Goal: Download file/media

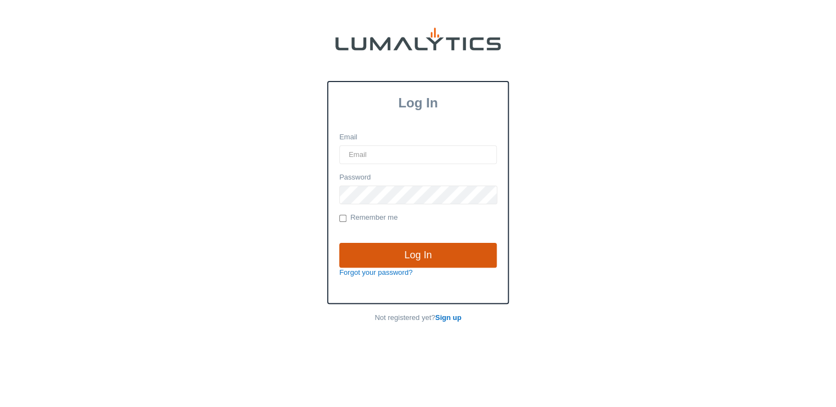
type input "[EMAIL_ADDRESS][DOMAIN_NAME]"
click at [438, 258] on input "Log In" at bounding box center [417, 255] width 157 height 25
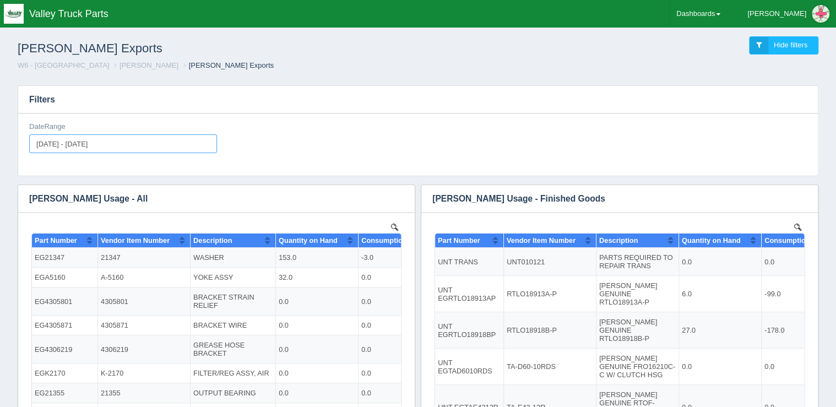
type input "[DATE]"
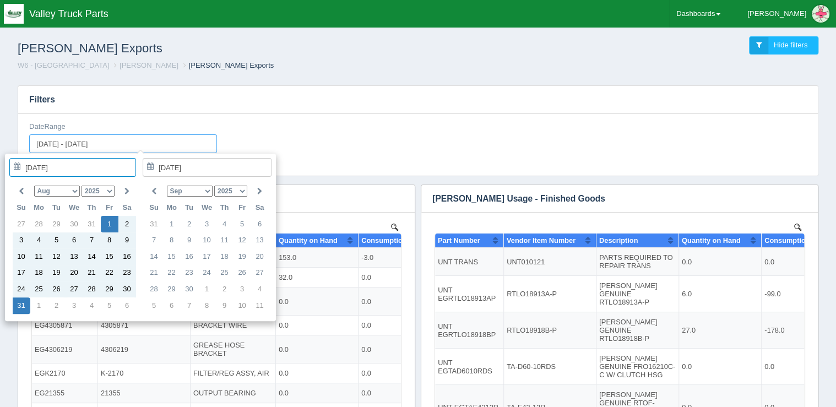
click at [75, 144] on input "2025-08-01 - 2025-08-31" at bounding box center [123, 143] width 188 height 19
type input "2025-08-21"
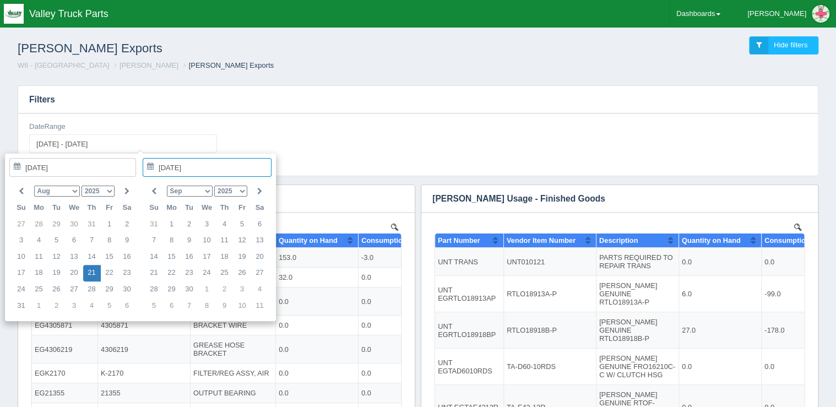
type input "2025-08-21 - 2025-08-21"
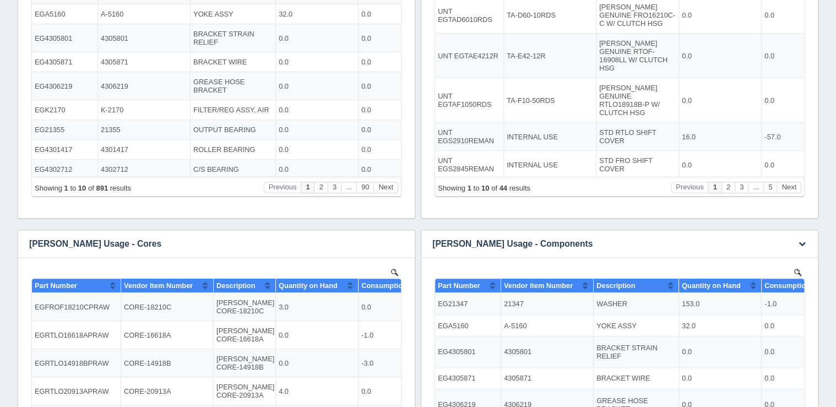
scroll to position [264, 0]
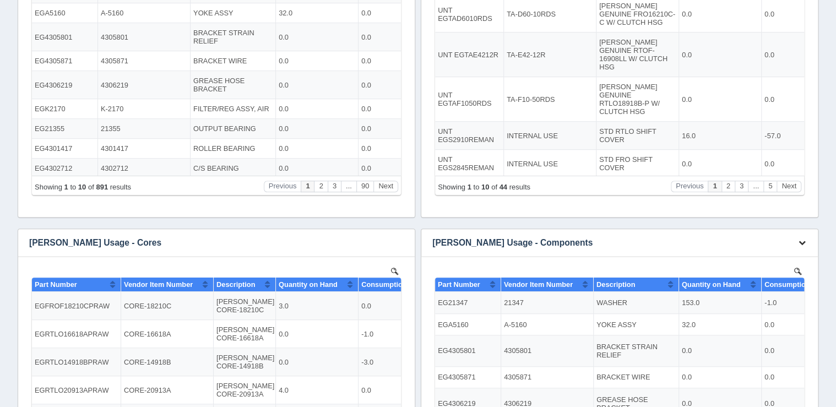
click at [802, 244] on icon "button" at bounding box center [801, 242] width 7 height 7
click at [783, 256] on link "Download CSV" at bounding box center [765, 259] width 88 height 16
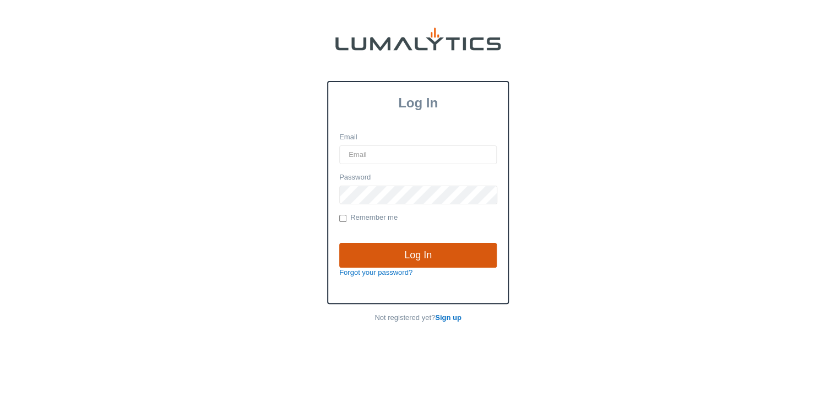
type input "[EMAIL_ADDRESS][DOMAIN_NAME]"
click at [427, 258] on input "Log In" at bounding box center [417, 255] width 157 height 25
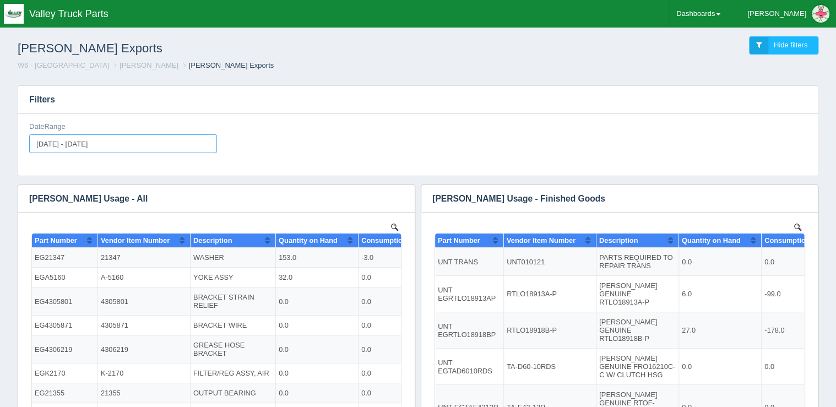
type input "[DATE]"
click at [96, 145] on input "[DATE] - [DATE]" at bounding box center [123, 143] width 188 height 19
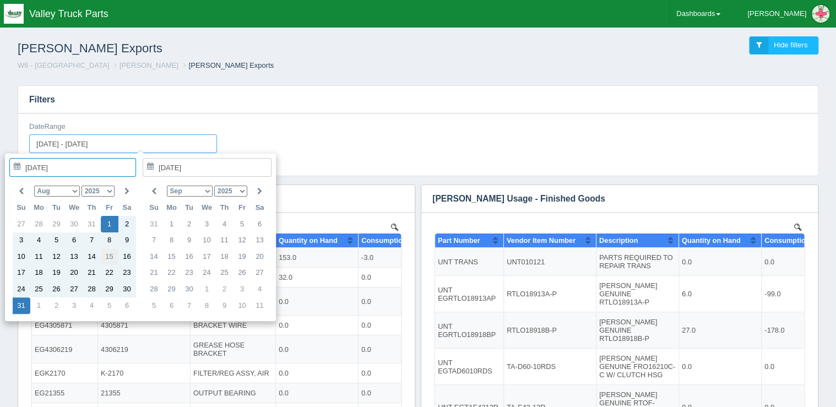
type input "[DATE]"
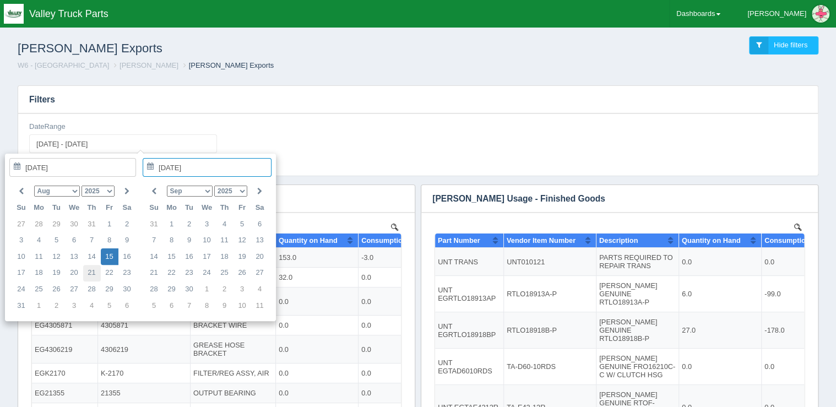
type input "[DATE]"
type input "[DATE] - [DATE]"
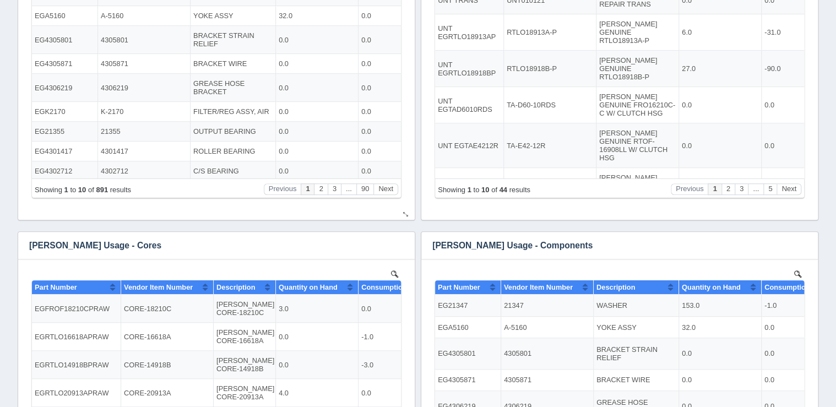
scroll to position [352, 0]
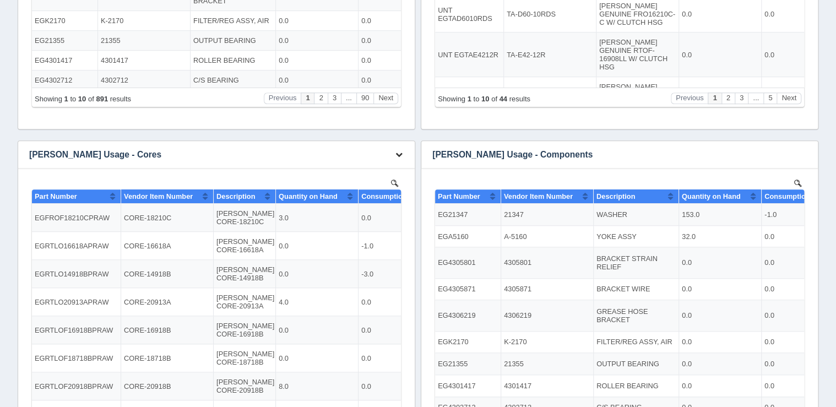
click at [396, 153] on icon "button" at bounding box center [398, 154] width 7 height 7
click at [372, 173] on link "Download CSV" at bounding box center [362, 171] width 88 height 16
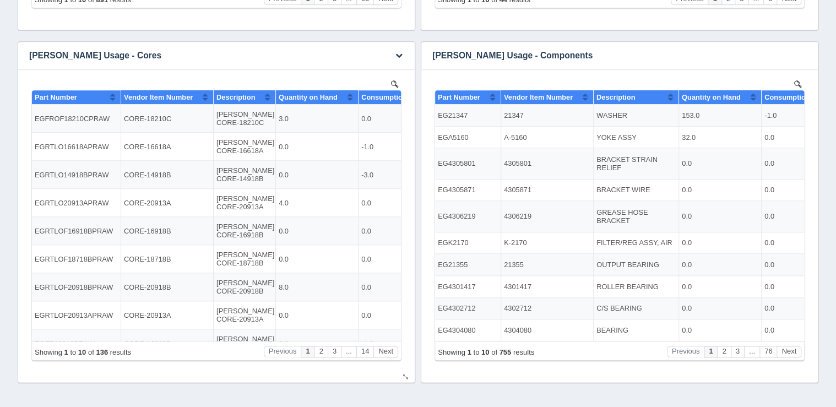
scroll to position [401, 0]
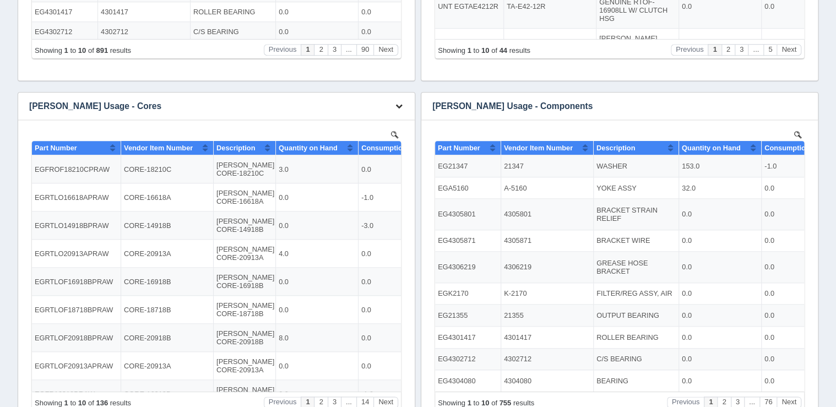
click at [397, 105] on icon "button" at bounding box center [398, 105] width 7 height 7
click at [379, 118] on link "Download CSV" at bounding box center [362, 123] width 88 height 16
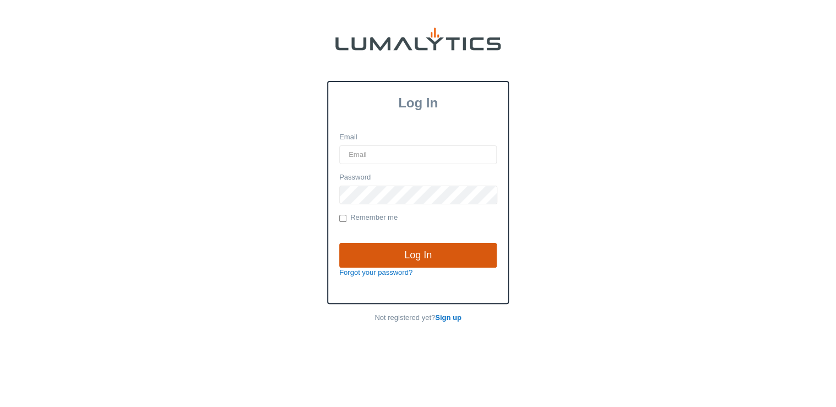
type input "[EMAIL_ADDRESS][DOMAIN_NAME]"
click at [413, 251] on input "Log In" at bounding box center [417, 255] width 157 height 25
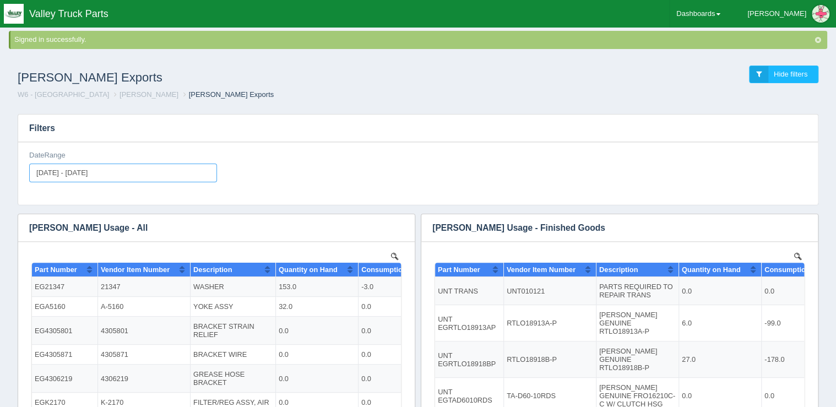
type input "[DATE]"
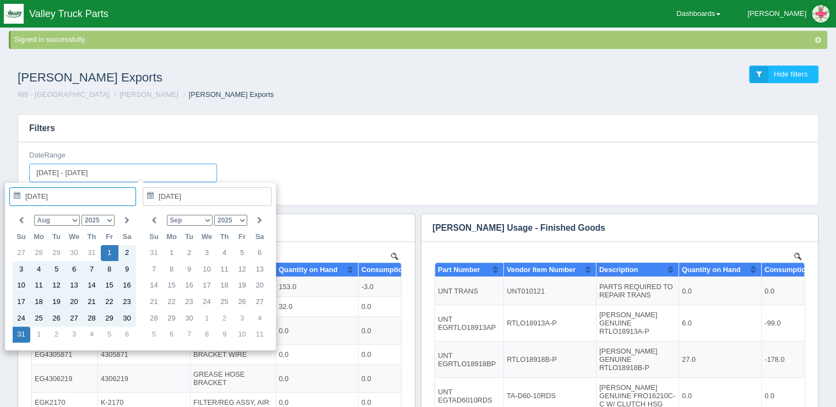
click at [67, 168] on input "2025-08-01 - 2025-08-31" at bounding box center [123, 173] width 188 height 19
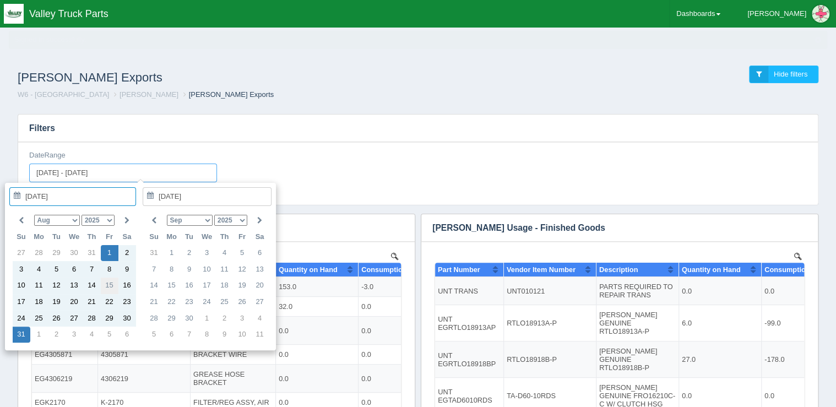
type input "2025-08-15"
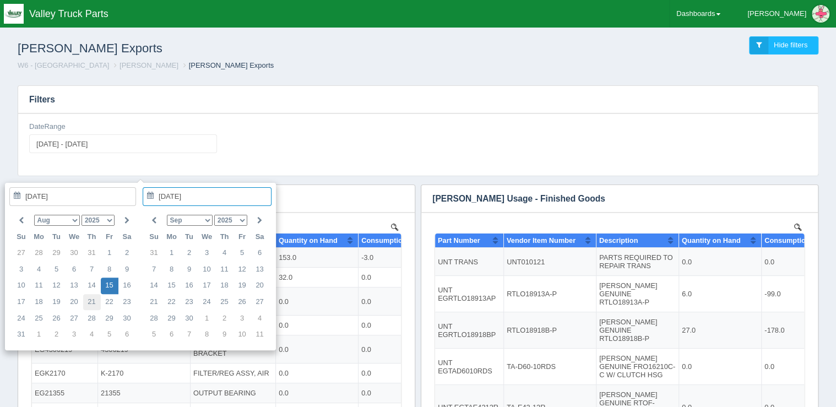
type input "2025-08-21"
type input "2025-08-15 - 2025-08-21"
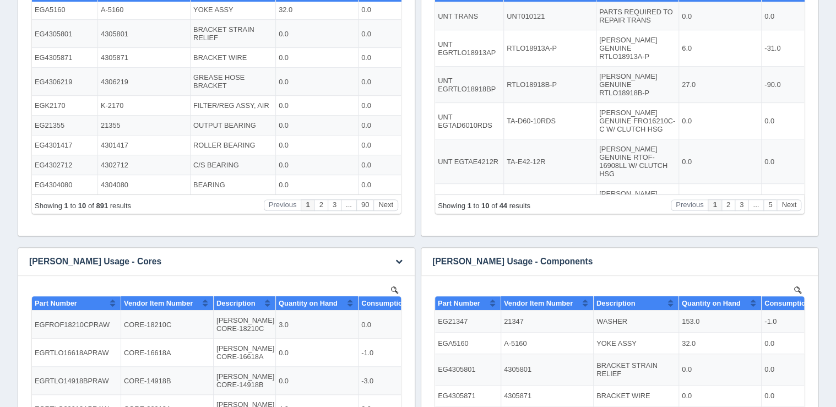
scroll to position [308, 0]
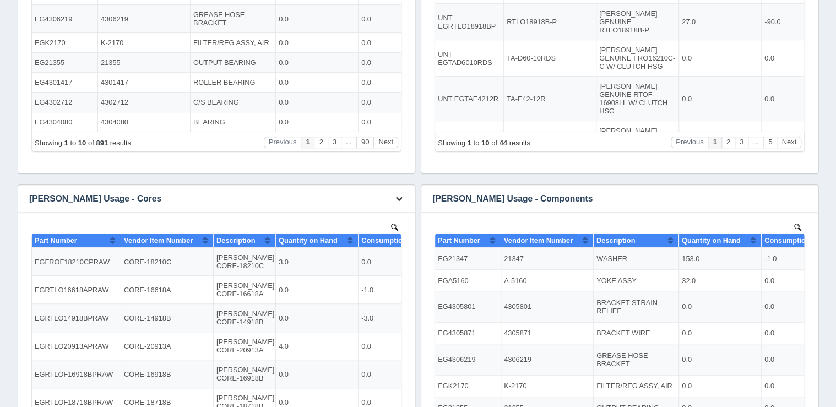
click at [400, 200] on icon "button" at bounding box center [398, 198] width 7 height 7
click at [388, 211] on link "Download CSV" at bounding box center [362, 215] width 88 height 16
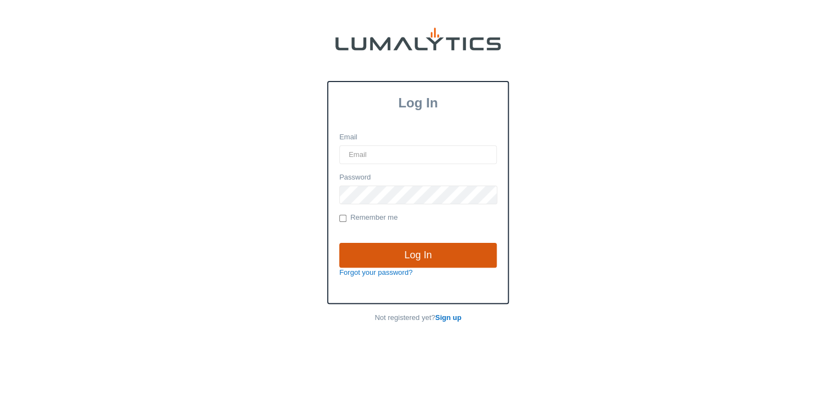
type input "[EMAIL_ADDRESS][DOMAIN_NAME]"
click at [395, 252] on input "Log In" at bounding box center [417, 255] width 157 height 25
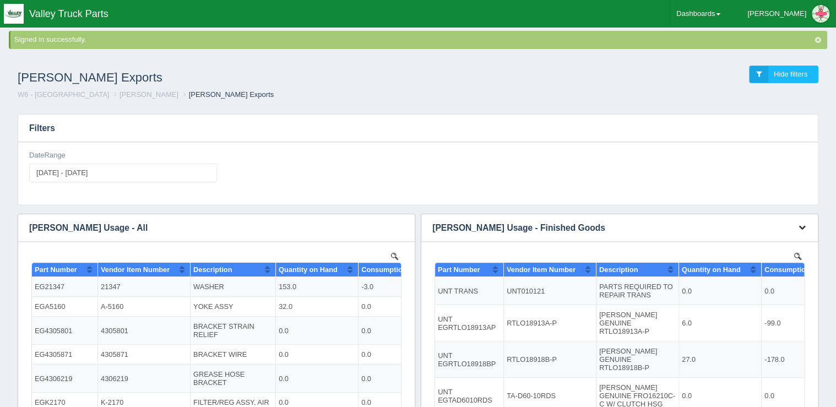
click at [802, 227] on icon "button" at bounding box center [801, 227] width 7 height 7
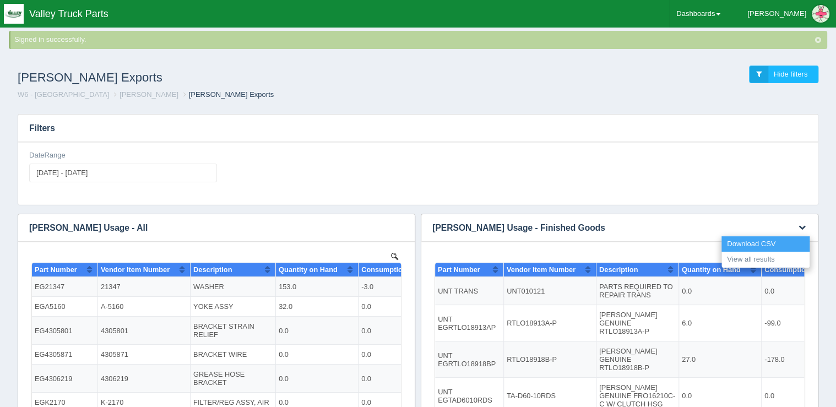
click at [780, 240] on link "Download CSV" at bounding box center [765, 244] width 88 height 16
